Goal: Task Accomplishment & Management: Manage account settings

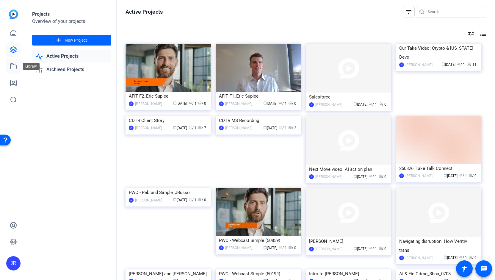
click at [17, 66] on link at bounding box center [13, 66] width 14 height 14
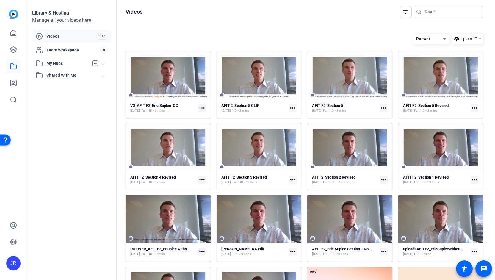
click at [290, 107] on mat-icon "more_horiz" at bounding box center [293, 108] width 8 height 8
click at [251, 79] on div at bounding box center [247, 140] width 495 height 280
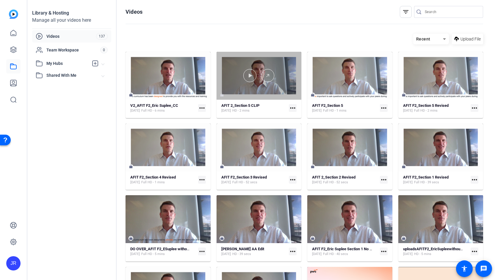
click at [259, 97] on div at bounding box center [258, 76] width 85 height 48
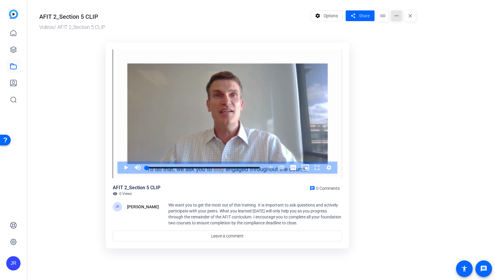
click at [398, 14] on mat-icon "more_horiz" at bounding box center [396, 15] width 11 height 11
click at [379, 42] on div at bounding box center [247, 140] width 495 height 280
click at [13, 65] on icon at bounding box center [13, 66] width 7 height 7
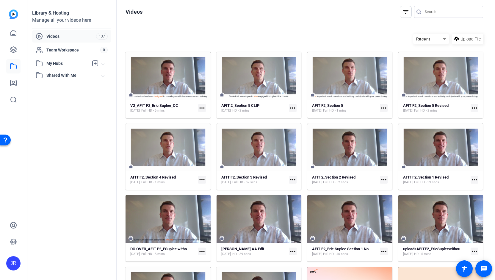
click at [471, 104] on mat-icon "more_horiz" at bounding box center [474, 108] width 8 height 8
click at [461, 118] on span "Edit in Creator" at bounding box center [457, 116] width 26 height 7
click at [471, 106] on mat-icon "more_horiz" at bounding box center [474, 108] width 8 height 8
click at [456, 137] on span "Download MP4" at bounding box center [457, 138] width 26 height 7
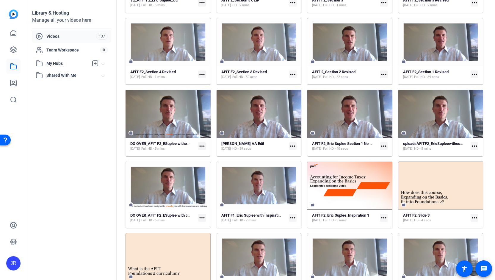
scroll to position [106, 0]
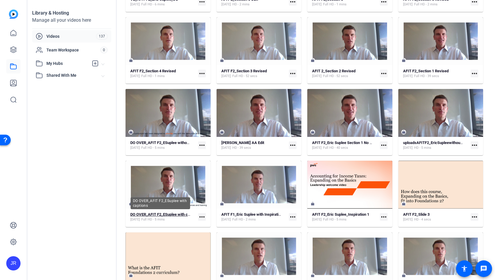
click at [181, 215] on strong "DO OVER_AFIT F2_ESuplee with captions" at bounding box center [165, 214] width 70 height 4
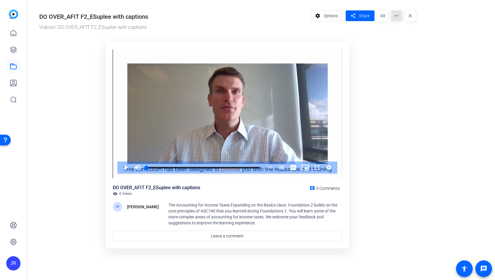
click at [396, 17] on mat-icon "more_horiz" at bounding box center [396, 15] width 11 height 11
click at [409, 32] on span "Edit in Creator" at bounding box center [409, 33] width 26 height 7
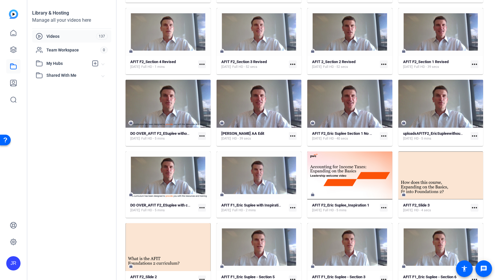
scroll to position [117, 0]
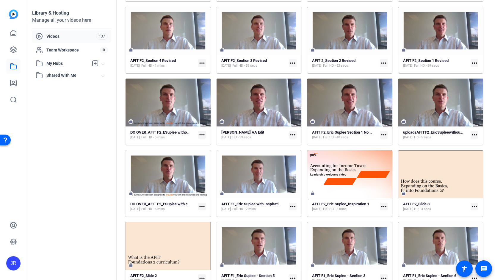
click at [202, 206] on mat-icon "more_horiz" at bounding box center [202, 206] width 8 height 8
click at [174, 210] on div at bounding box center [247, 140] width 495 height 280
click at [174, 210] on div "[DATE] Full HD - 5 mins" at bounding box center [160, 209] width 61 height 5
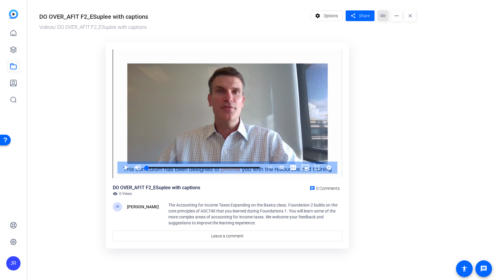
click at [386, 15] on mat-icon "link" at bounding box center [382, 15] width 11 height 11
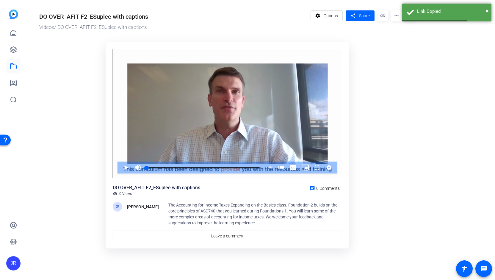
click at [399, 29] on div "settings Options share Share link more_horiz close" at bounding box center [362, 20] width 105 height 21
click at [396, 15] on mat-icon "more_horiz" at bounding box center [396, 15] width 11 height 11
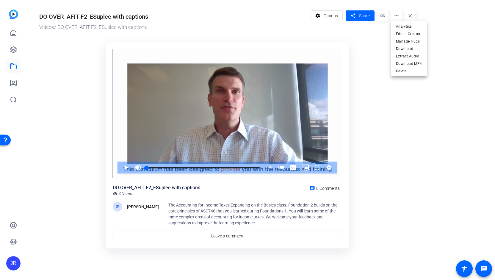
click at [329, 16] on div at bounding box center [247, 140] width 495 height 280
click at [329, 16] on span "Options" at bounding box center [330, 15] width 14 height 11
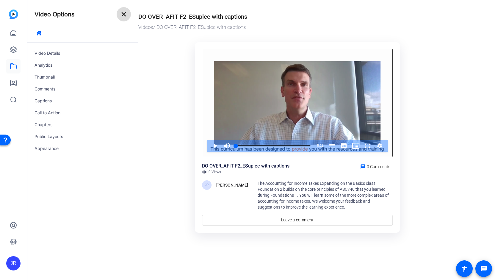
click at [123, 15] on mat-icon "close" at bounding box center [123, 14] width 7 height 7
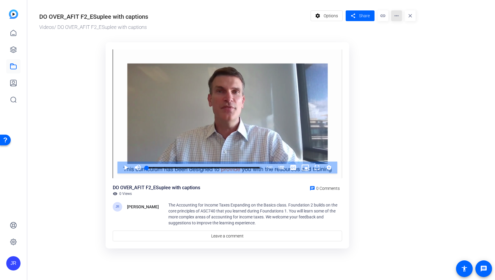
click at [397, 18] on mat-icon "more_horiz" at bounding box center [396, 15] width 11 height 11
click at [404, 62] on span "Download MP4" at bounding box center [409, 63] width 26 height 7
click at [12, 67] on icon at bounding box center [13, 66] width 7 height 7
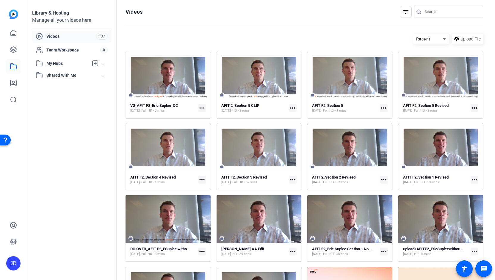
scroll to position [117, 0]
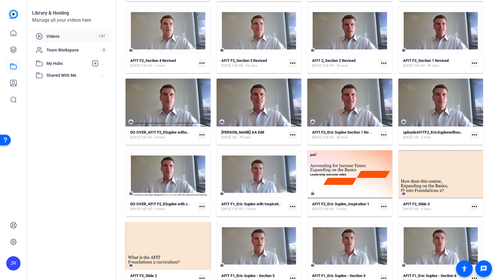
drag, startPoint x: 492, startPoint y: 89, endPoint x: 486, endPoint y: 18, distance: 71.5
click at [486, 18] on div "Library & Hosting Manage all your videos here Videos 137 Team Workspace 0 My Hu…" at bounding box center [260, 140] width 467 height 280
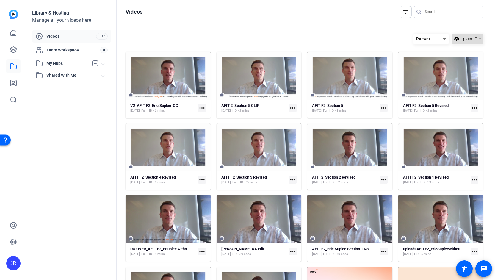
click at [464, 41] on span "Upload File" at bounding box center [470, 39] width 20 height 6
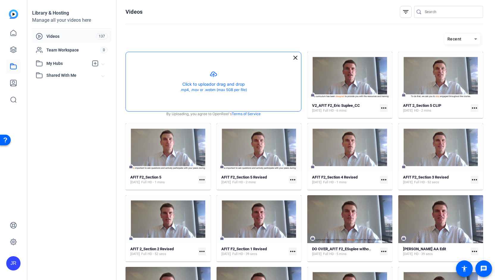
click at [216, 78] on button "button" at bounding box center [213, 81] width 175 height 59
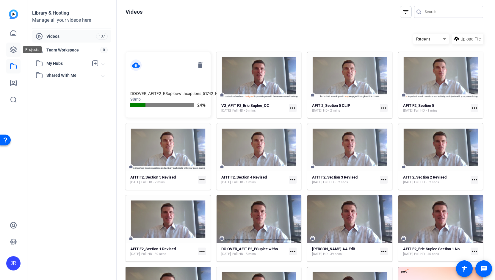
click at [13, 48] on icon at bounding box center [13, 49] width 7 height 7
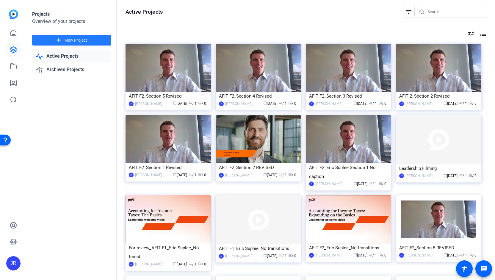
click at [48, 42] on span at bounding box center [71, 40] width 79 height 14
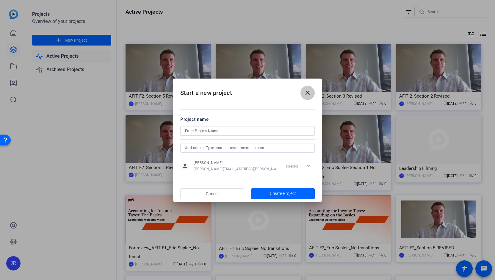
click at [308, 93] on mat-icon "close" at bounding box center [307, 92] width 7 height 7
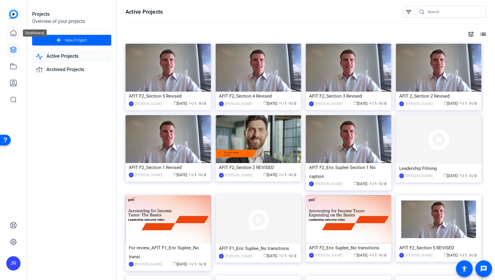
click at [14, 28] on link at bounding box center [13, 33] width 14 height 14
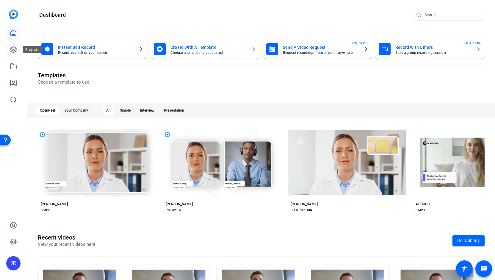
click at [11, 51] on icon at bounding box center [13, 49] width 7 height 7
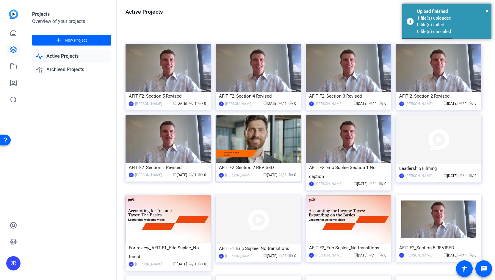
click at [256, 128] on img at bounding box center [257, 139] width 85 height 48
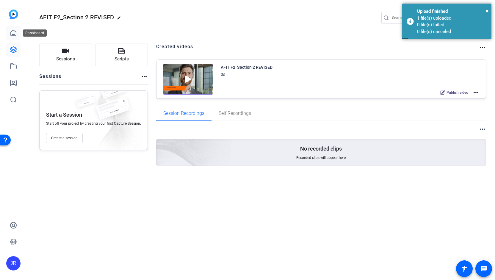
click at [15, 33] on icon at bounding box center [13, 32] width 7 height 7
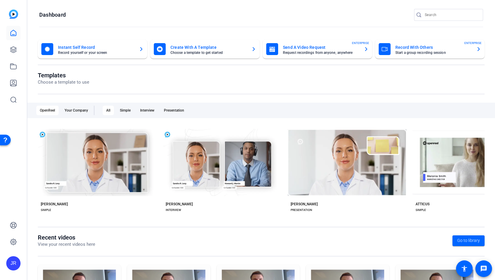
click at [186, 44] on mat-card-title "Create With A Template" at bounding box center [208, 47] width 76 height 7
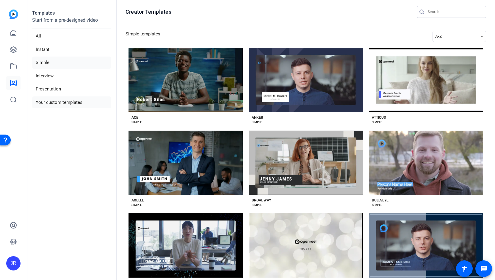
click at [73, 102] on li "Your custom templates" at bounding box center [71, 102] width 79 height 12
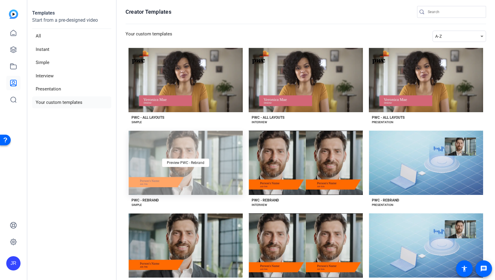
click at [165, 175] on div "Preview PWC - Rebrand" at bounding box center [185, 162] width 114 height 64
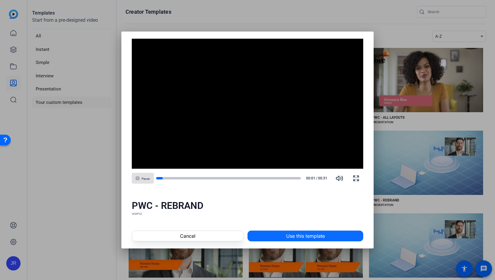
click at [288, 237] on span "Use this template" at bounding box center [305, 235] width 39 height 7
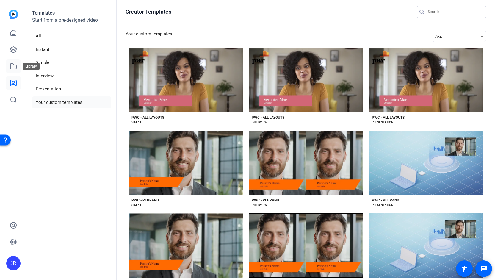
click at [9, 69] on link at bounding box center [13, 66] width 14 height 14
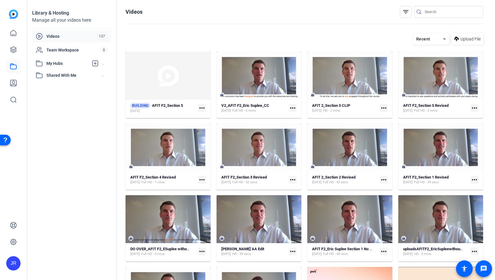
click at [360, 99] on mat-card "AFIT 2_Section 5 CLIP Oct 7, 2025 HD - 2 mins more_horiz" at bounding box center [349, 85] width 85 height 66
click at [357, 104] on div "AFIT 2_Section 5 CLIP Oct 7, 2025 HD - 2 mins" at bounding box center [344, 108] width 65 height 10
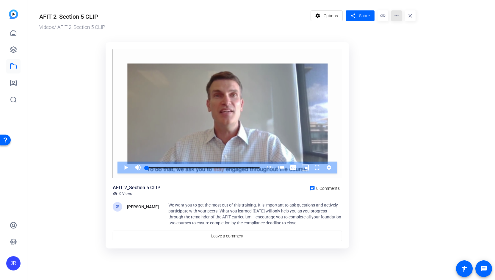
click at [395, 17] on mat-icon "more_horiz" at bounding box center [396, 15] width 11 height 11
click at [401, 64] on span "Delete" at bounding box center [409, 63] width 26 height 7
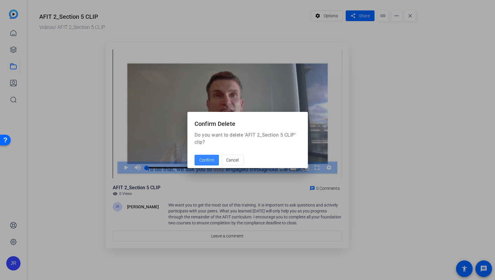
click at [202, 163] on span at bounding box center [206, 160] width 24 height 14
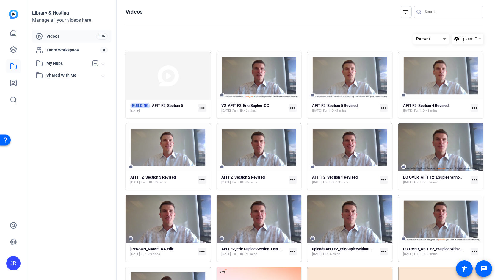
click at [360, 103] on div "AFIT F2_Section 5 Revised Oct 7, 2025 Full HD - 2 mins" at bounding box center [344, 108] width 65 height 10
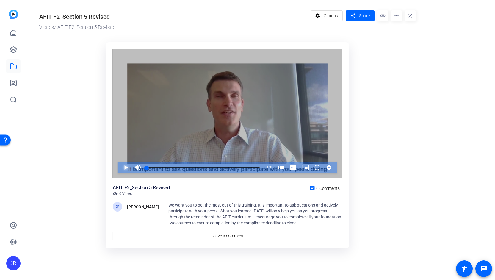
click at [120, 169] on span "Video Player" at bounding box center [120, 167] width 0 height 12
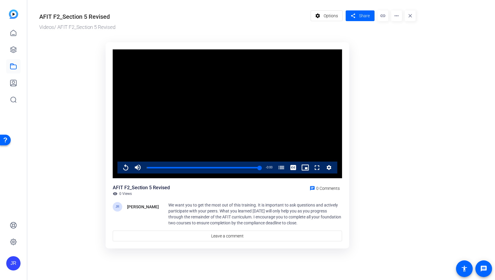
click at [248, 98] on video "Video Player" at bounding box center [227, 113] width 229 height 129
drag, startPoint x: 259, startPoint y: 166, endPoint x: 251, endPoint y: 165, distance: 7.8
click at [251, 165] on div "Loaded : 100.00% 1:25 1:25 AFIT Training: Course Overview (00:00)" at bounding box center [203, 167] width 119 height 12
drag, startPoint x: 255, startPoint y: 168, endPoint x: 242, endPoint y: 167, distance: 13.7
click at [242, 167] on div "1:17" at bounding box center [194, 167] width 95 height 1
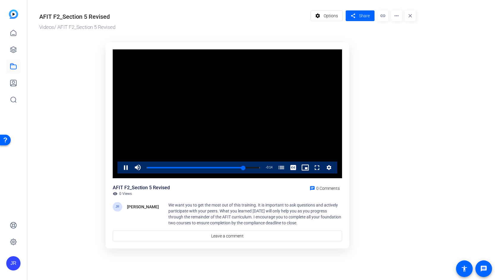
click at [244, 189] on div "AFIT F2_Section 5 Revised visibility 0 Views chat 0 Comments" at bounding box center [227, 190] width 229 height 12
drag, startPoint x: 256, startPoint y: 167, endPoint x: 243, endPoint y: 166, distance: 12.8
click at [243, 167] on div "1:18" at bounding box center [195, 167] width 97 height 1
drag, startPoint x: 248, startPoint y: 167, endPoint x: 229, endPoint y: 167, distance: 19.0
click at [229, 167] on div "1:08" at bounding box center [188, 167] width 83 height 1
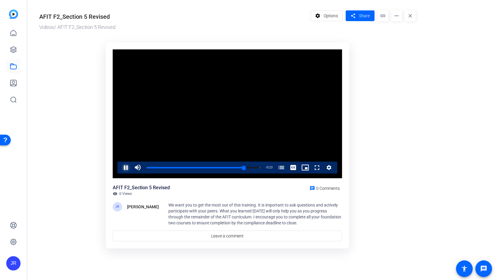
click at [120, 167] on span "Video Player" at bounding box center [120, 167] width 0 height 12
click at [13, 68] on icon at bounding box center [13, 66] width 7 height 7
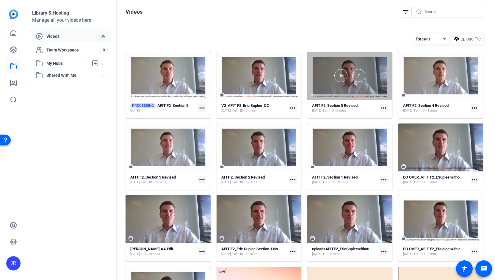
click at [367, 84] on div at bounding box center [349, 76] width 85 height 48
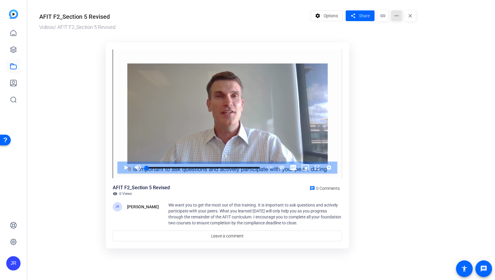
click at [398, 17] on mat-icon "more_horiz" at bounding box center [396, 15] width 11 height 11
click at [399, 69] on span "Delete" at bounding box center [409, 70] width 26 height 7
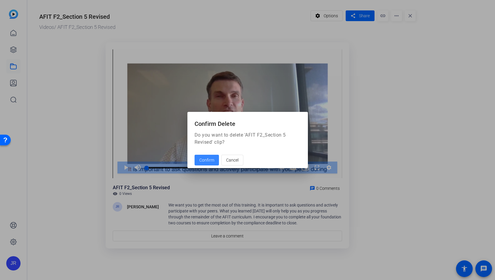
click at [207, 160] on span "Confirm" at bounding box center [206, 160] width 15 height 6
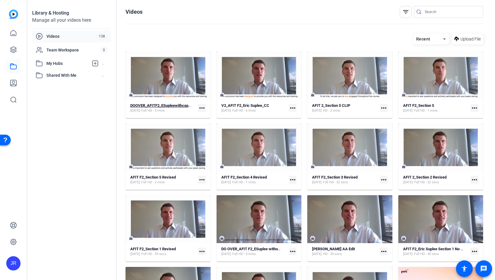
click at [181, 109] on div "Oct 7, 2025 Full HD - 5 mins" at bounding box center [160, 110] width 61 height 5
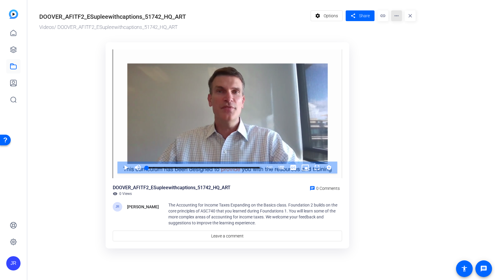
click at [395, 18] on mat-icon "more_horiz" at bounding box center [396, 15] width 11 height 11
click at [403, 66] on span "Delete" at bounding box center [414, 63] width 37 height 7
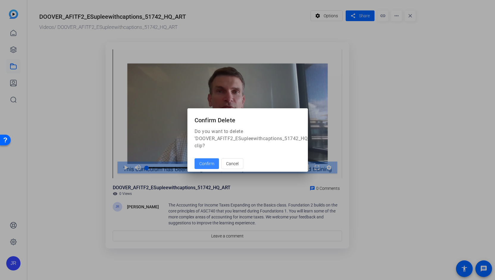
click at [212, 166] on span "Confirm" at bounding box center [206, 163] width 15 height 6
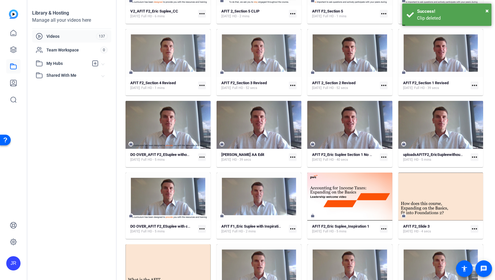
scroll to position [95, 0]
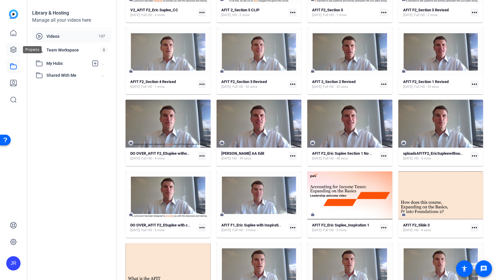
click at [18, 51] on link at bounding box center [13, 49] width 14 height 14
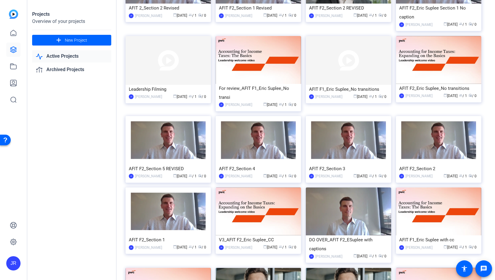
scroll to position [162, 0]
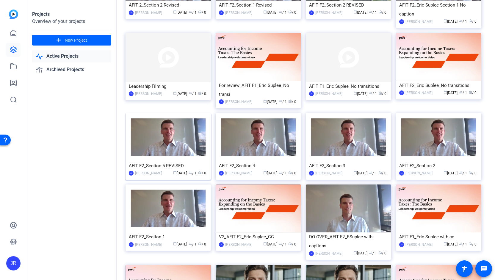
click at [158, 151] on img at bounding box center [167, 137] width 85 height 48
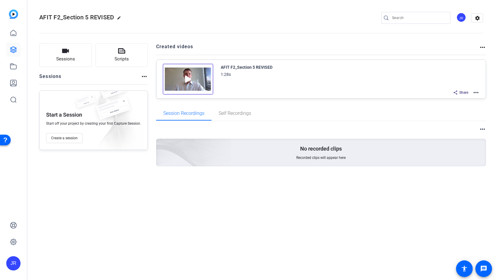
click at [189, 89] on img at bounding box center [188, 79] width 51 height 31
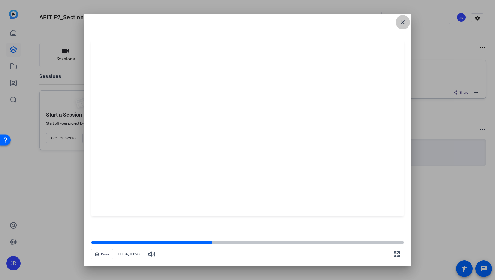
click at [400, 23] on mat-icon "close" at bounding box center [402, 22] width 7 height 7
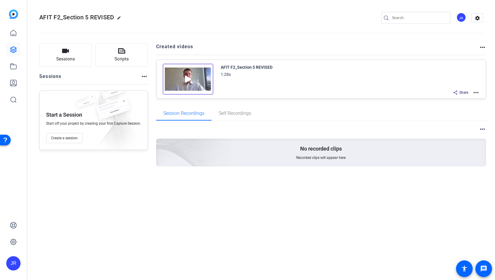
click at [476, 93] on mat-icon "more_horiz" at bounding box center [475, 92] width 7 height 7
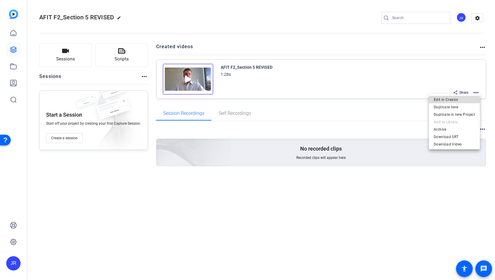
click at [449, 100] on span "Edit in Creator" at bounding box center [453, 99] width 41 height 7
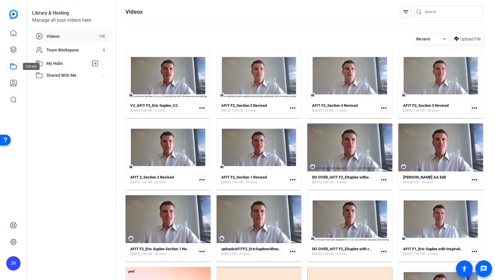
click at [14, 68] on icon at bounding box center [13, 66] width 7 height 7
click at [16, 68] on icon at bounding box center [13, 66] width 7 height 7
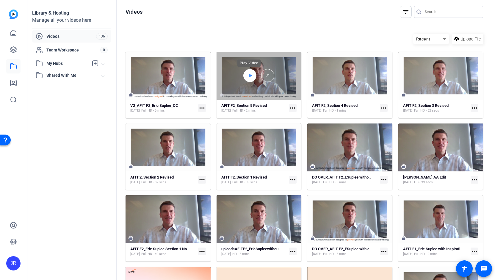
click at [247, 75] on icon at bounding box center [249, 75] width 5 height 7
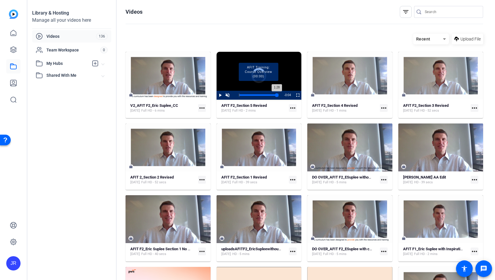
click at [275, 94] on div "Loaded : 43.28% 1:28 1:28 AFIT Training: Course Overview (00:00)" at bounding box center [259, 94] width 40 height 1
click at [226, 95] on span "Video Player" at bounding box center [227, 95] width 7 height 0
click at [270, 94] on div "Progress Bar" at bounding box center [259, 95] width 40 height 3
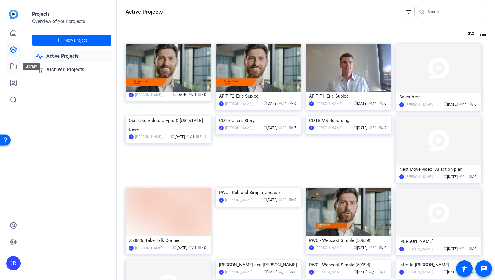
click at [16, 69] on icon at bounding box center [13, 66] width 7 height 7
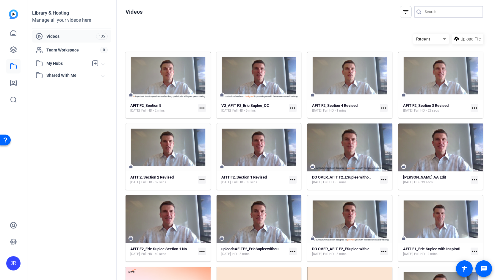
click at [429, 13] on input "Search" at bounding box center [450, 11] width 53 height 7
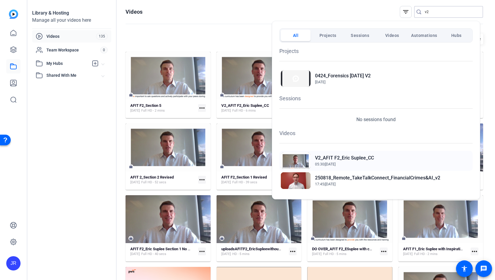
type input "v2"
click at [347, 160] on h2 "V2_AFIT F2_Eric Suplee_CC" at bounding box center [344, 157] width 59 height 7
click at [160, 29] on div at bounding box center [247, 140] width 495 height 280
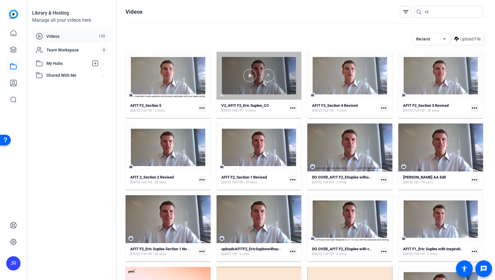
click at [261, 84] on div at bounding box center [258, 76] width 85 height 48
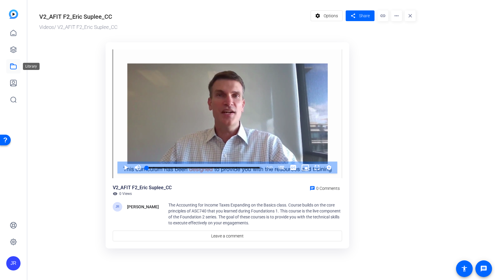
click at [12, 73] on link at bounding box center [13, 66] width 14 height 14
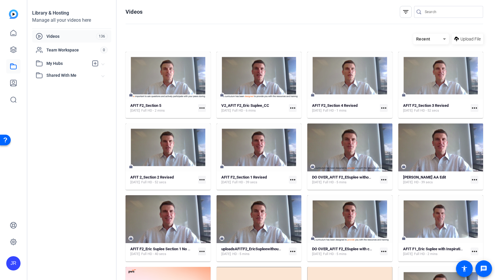
click at [250, 102] on mat-card "V2_AFIT F2_Eric Suplee_CC Oct 2, 2025 Full HD - 6 mins more_horiz" at bounding box center [258, 85] width 85 height 66
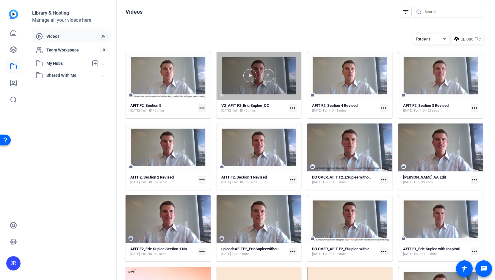
click at [277, 98] on div at bounding box center [258, 76] width 85 height 48
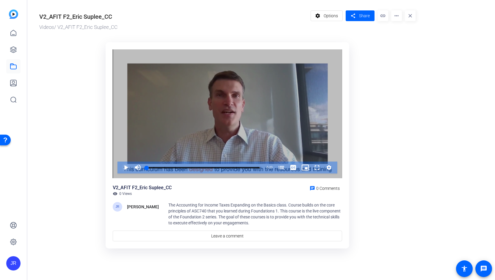
click at [120, 169] on span "Video Player" at bounding box center [120, 167] width 0 height 12
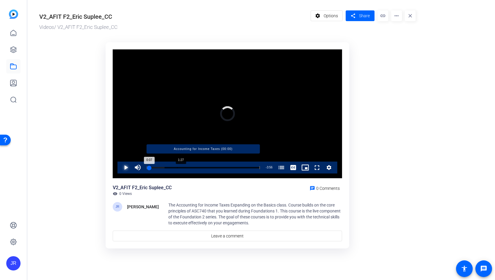
click at [177, 167] on div "Progress Bar" at bounding box center [203, 167] width 113 height 3
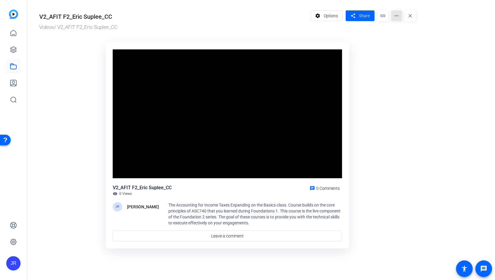
click at [393, 20] on mat-icon "more_horiz" at bounding box center [396, 15] width 11 height 11
click at [408, 62] on span "Download MP4" at bounding box center [409, 63] width 26 height 7
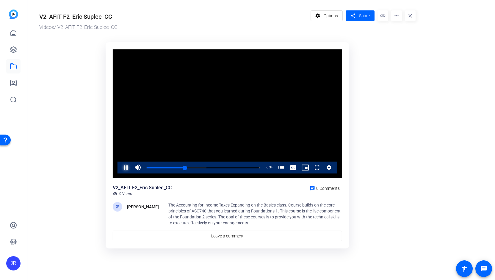
click at [120, 166] on span "Video Player" at bounding box center [120, 167] width 0 height 12
click at [398, 17] on mat-icon "more_horiz" at bounding box center [396, 15] width 11 height 11
click at [402, 37] on span "Edit in Creator" at bounding box center [409, 33] width 26 height 7
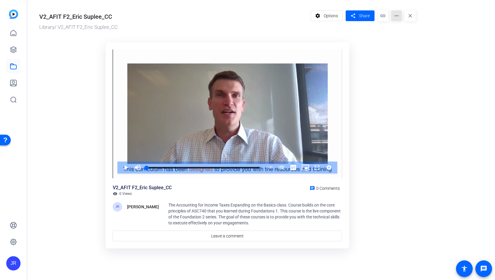
click at [397, 19] on mat-icon "more_horiz" at bounding box center [396, 15] width 11 height 11
click at [403, 32] on span "Edit in Creator" at bounding box center [409, 33] width 26 height 7
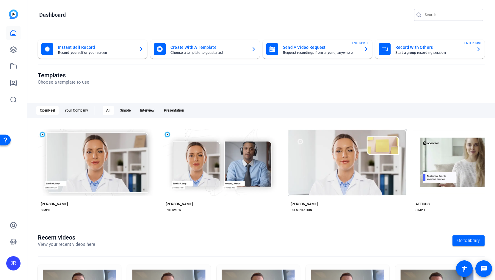
click at [198, 46] on mat-card-title "Create With A Template" at bounding box center [208, 47] width 76 height 7
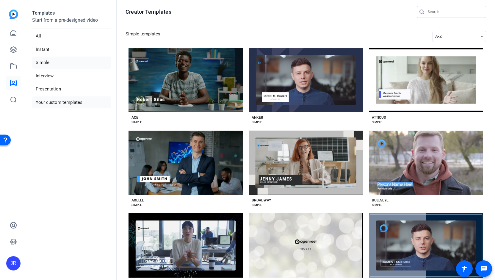
click at [78, 103] on li "Your custom templates" at bounding box center [71, 102] width 79 height 12
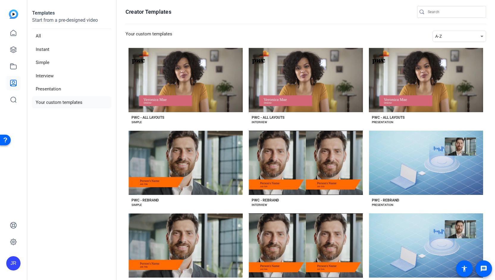
click at [78, 103] on li "Your custom templates" at bounding box center [71, 102] width 79 height 12
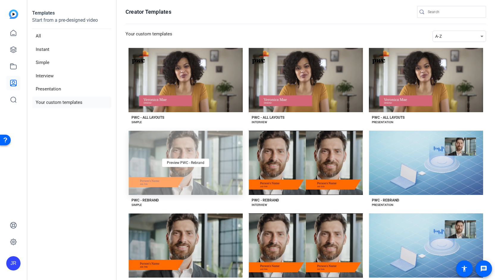
click at [158, 178] on div "Preview PWC - Rebrand" at bounding box center [185, 162] width 114 height 64
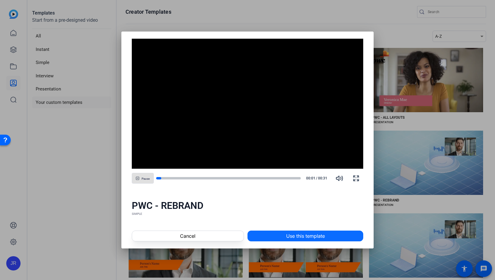
click at [307, 234] on span "Use this template" at bounding box center [305, 235] width 39 height 7
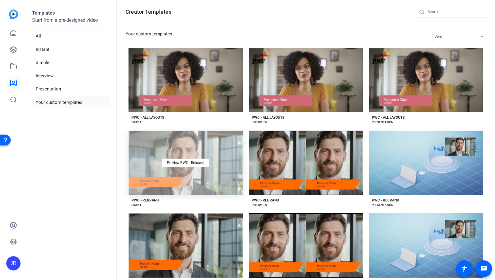
click at [160, 189] on div "Preview PWC - Rebrand" at bounding box center [185, 162] width 114 height 64
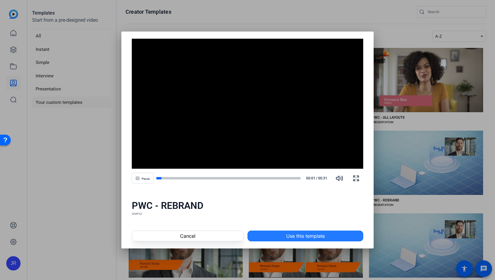
click at [292, 236] on span "Use this template" at bounding box center [305, 235] width 39 height 7
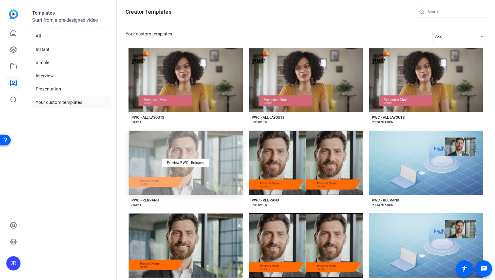
click at [173, 186] on div "Preview PWC - Rebrand" at bounding box center [185, 162] width 114 height 64
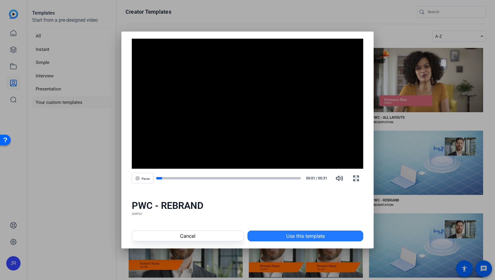
click at [302, 235] on span "Use this template" at bounding box center [305, 235] width 39 height 7
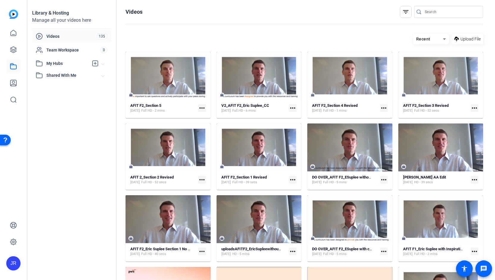
click at [18, 72] on link at bounding box center [13, 66] width 14 height 14
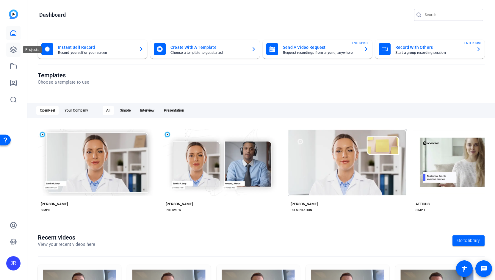
click at [12, 50] on icon at bounding box center [13, 49] width 7 height 7
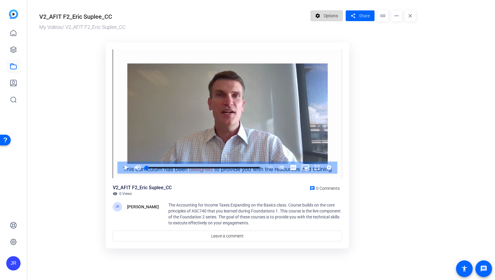
click at [330, 16] on span "Options" at bounding box center [330, 15] width 14 height 11
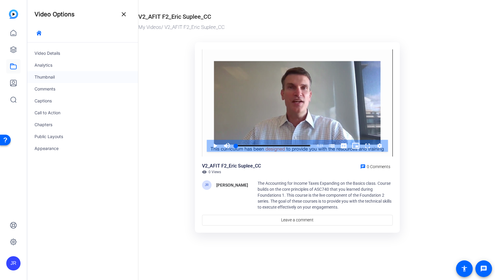
click at [40, 78] on div "Thumbnail" at bounding box center [82, 77] width 111 height 12
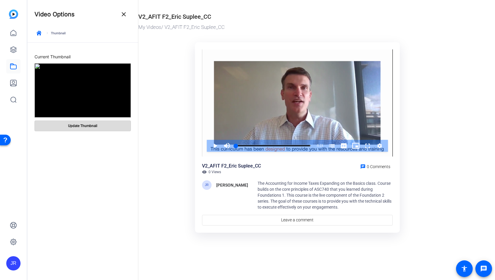
click at [81, 125] on span "Update Thumbnail" at bounding box center [82, 125] width 29 height 5
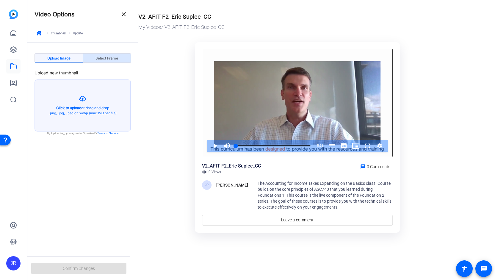
click at [106, 60] on span "Select Frame" at bounding box center [106, 58] width 23 height 4
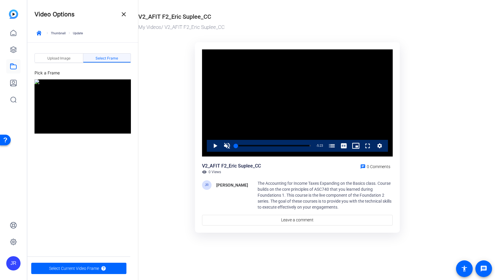
drag, startPoint x: 248, startPoint y: 145, endPoint x: 215, endPoint y: 147, distance: 33.3
click at [215, 147] on div "Play Unmute 0% Current Time 0:00 / Duration 5:23 Loaded : 3.44% 0:00 0:00 Accou…" at bounding box center [297, 146] width 181 height 12
click at [232, 112] on video "Video Player" at bounding box center [297, 102] width 191 height 107
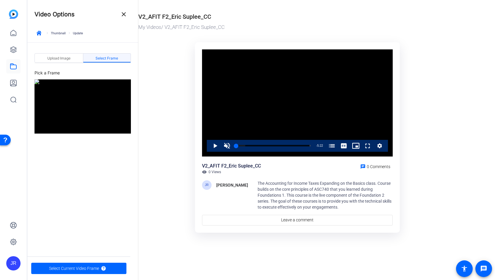
click at [232, 112] on video "Video Player" at bounding box center [297, 102] width 191 height 107
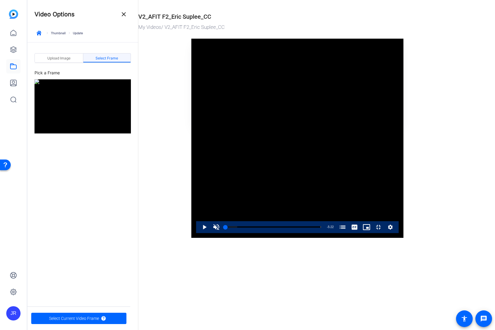
click at [232, 148] on video "Video Player" at bounding box center [297, 138] width 212 height 199
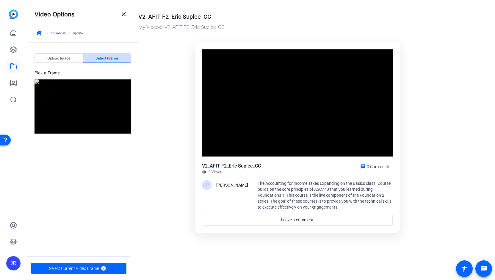
click at [111, 56] on span "Select Frame" at bounding box center [106, 58] width 23 height 4
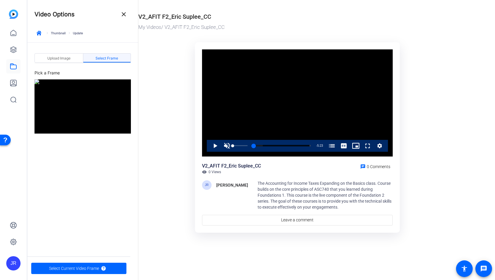
drag, startPoint x: 240, startPoint y: 145, endPoint x: 223, endPoint y: 145, distance: 17.2
click at [223, 145] on div "Play Unmute 0% Current Time 0:00 / Duration 5:23 Loaded : 15.79% 0:00 0:00 Acco…" at bounding box center [297, 146] width 181 height 12
click at [209, 145] on span "Video Player" at bounding box center [209, 146] width 0 height 12
click at [86, 265] on span "Select Current Video Frame" at bounding box center [74, 267] width 50 height 11
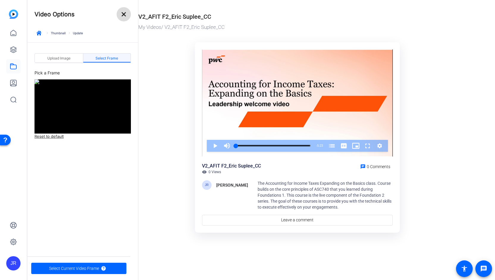
click at [124, 12] on mat-icon "close" at bounding box center [123, 14] width 7 height 7
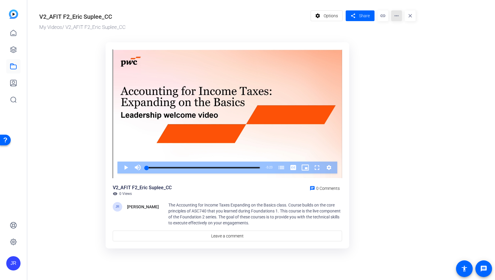
click at [398, 17] on mat-icon "more_horiz" at bounding box center [396, 15] width 11 height 11
click at [402, 64] on span "Download MP4" at bounding box center [409, 63] width 26 height 7
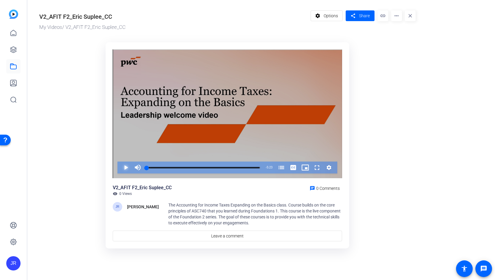
click at [120, 170] on span "Video Player" at bounding box center [120, 167] width 0 height 12
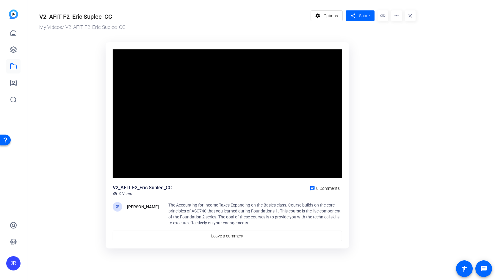
click at [122, 170] on div "Video Player is loading. Play Video Pause Mute Current Time 0:04 / Duration 5:2…" at bounding box center [227, 113] width 229 height 129
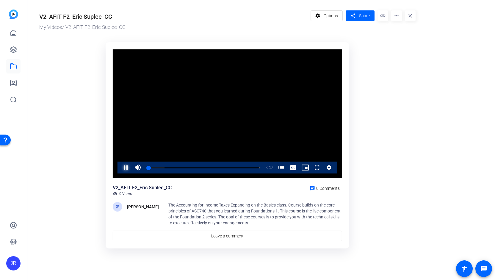
click at [120, 170] on span "Video Player" at bounding box center [120, 167] width 0 height 12
click at [331, 16] on span "Options" at bounding box center [330, 15] width 14 height 11
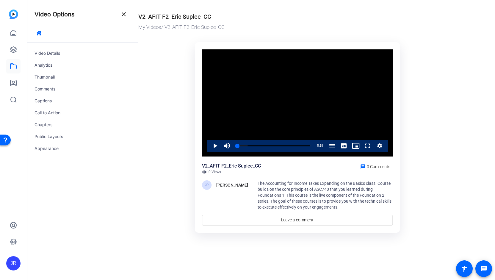
click at [199, 18] on div "V2_AFIT F2_Eric Suplee_CC" at bounding box center [174, 16] width 73 height 9
click at [46, 149] on div "Appearance" at bounding box center [82, 148] width 111 height 12
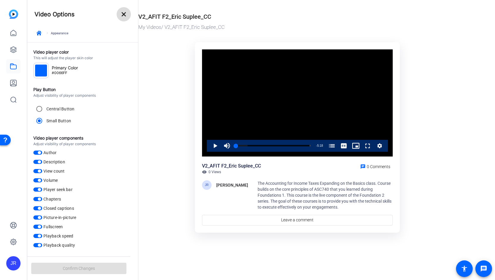
click at [124, 16] on mat-icon "close" at bounding box center [123, 14] width 7 height 7
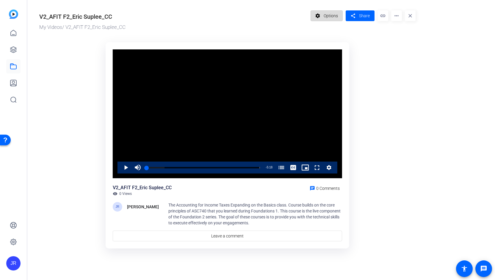
click at [326, 18] on span "Options" at bounding box center [330, 15] width 14 height 11
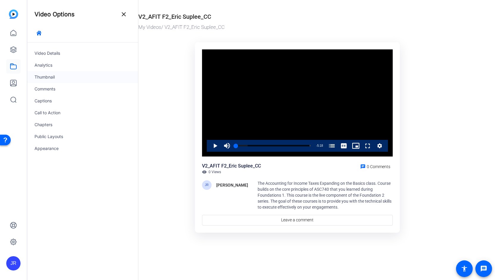
click at [50, 77] on div "Thumbnail" at bounding box center [82, 77] width 111 height 12
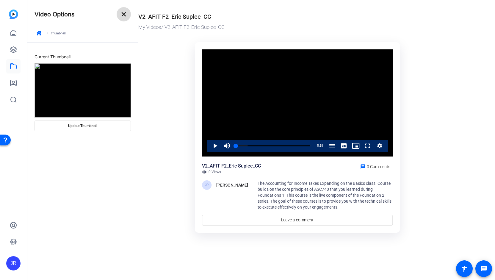
click at [124, 15] on mat-icon "close" at bounding box center [123, 14] width 7 height 7
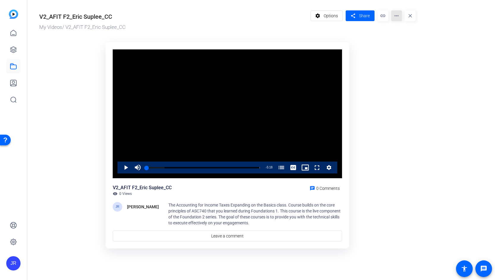
click at [399, 15] on mat-icon "more_horiz" at bounding box center [396, 15] width 11 height 11
click at [409, 63] on span "Download MP4" at bounding box center [409, 63] width 26 height 7
click at [120, 165] on span "Video Player" at bounding box center [120, 167] width 0 height 12
click at [17, 68] on icon at bounding box center [13, 66] width 7 height 7
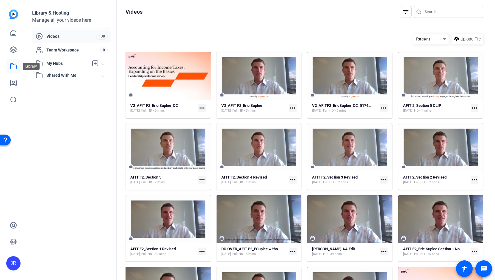
click at [13, 65] on icon at bounding box center [13, 66] width 7 height 7
click at [203, 108] on mat-icon "more_horiz" at bounding box center [202, 108] width 8 height 8
click at [207, 116] on span "Edit in Creator" at bounding box center [215, 116] width 26 height 7
